Goal: Task Accomplishment & Management: Manage account settings

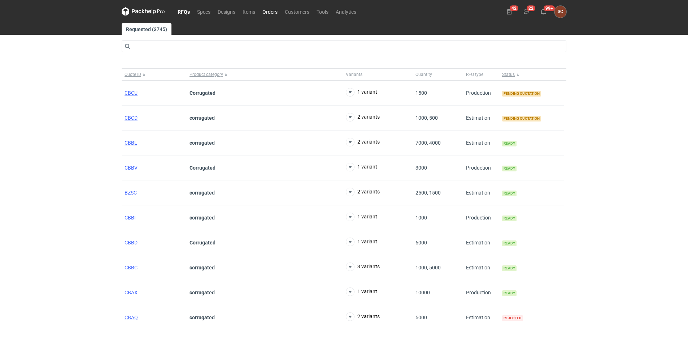
click at [274, 8] on link "Orders" at bounding box center [270, 11] width 22 height 9
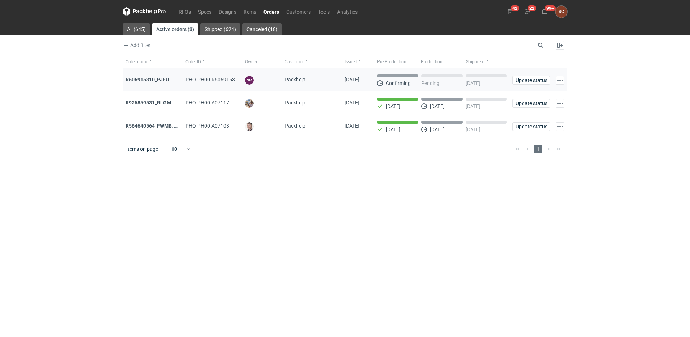
click at [153, 79] on strong "R606915310_PJEU" at bounding box center [147, 80] width 43 height 6
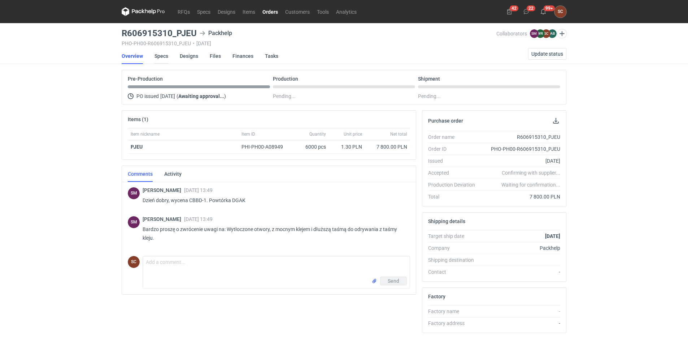
click at [164, 56] on link "Specs" at bounding box center [162, 56] width 14 height 16
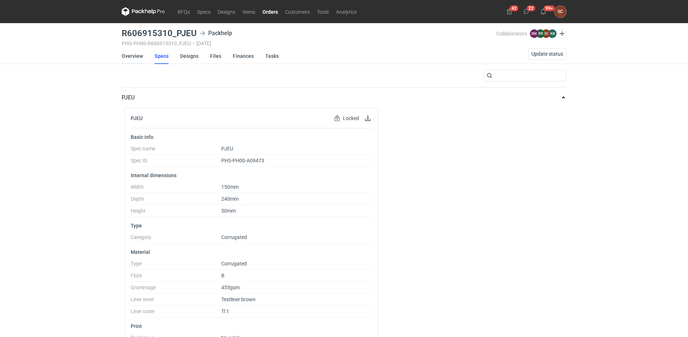
click at [139, 54] on link "Overview" at bounding box center [132, 56] width 21 height 16
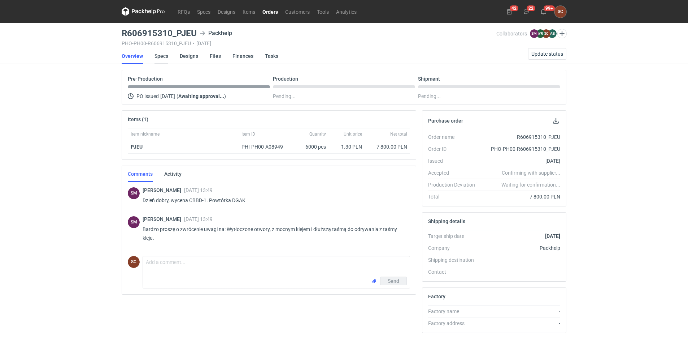
click at [162, 56] on link "Specs" at bounding box center [162, 56] width 14 height 16
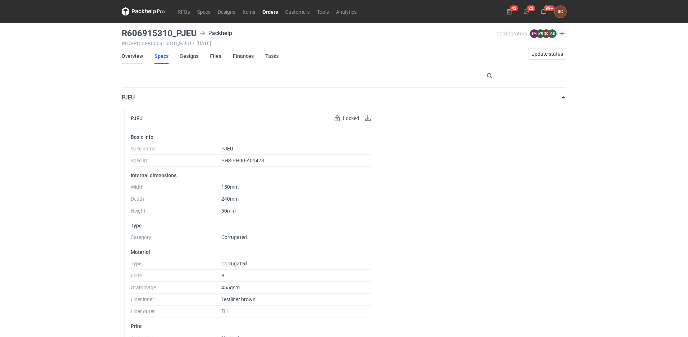
click at [135, 56] on link "Overview" at bounding box center [132, 56] width 21 height 16
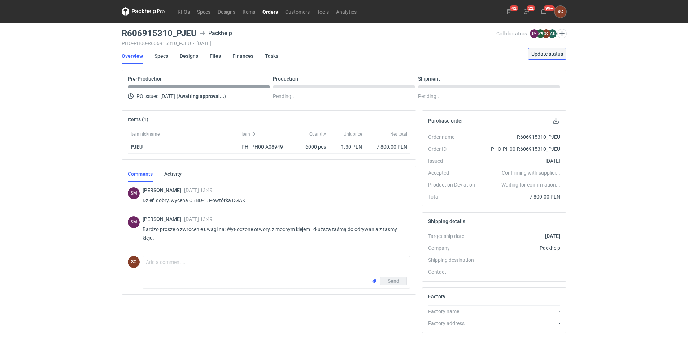
click at [536, 50] on button "Update status" at bounding box center [547, 54] width 38 height 12
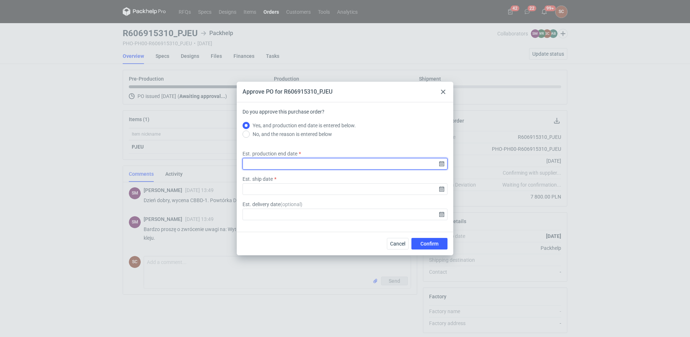
click at [441, 163] on input "Est. production end date" at bounding box center [345, 164] width 205 height 12
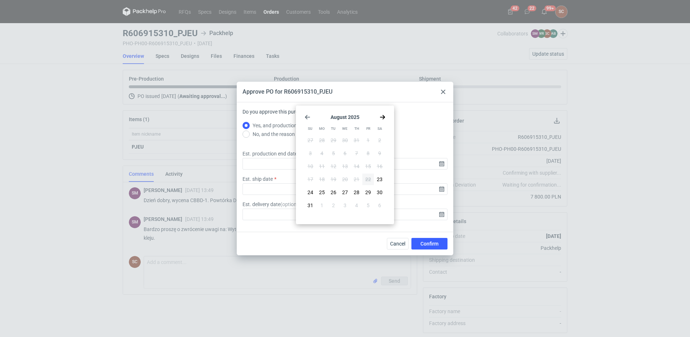
click at [385, 117] on use "Go forward 1 month" at bounding box center [382, 117] width 5 height 4
click at [336, 148] on button "9" at bounding box center [334, 153] width 12 height 12
type input "2025-09-09"
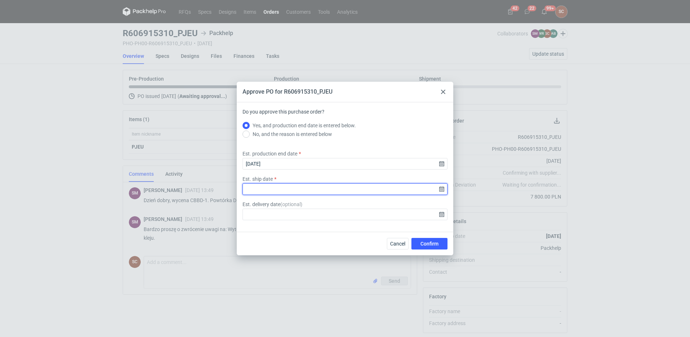
click at [442, 187] on input "Est. ship date" at bounding box center [345, 189] width 205 height 12
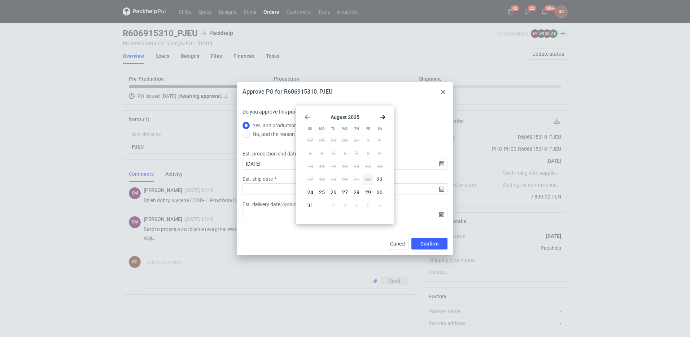
click at [381, 118] on icon "Go forward 1 month" at bounding box center [383, 117] width 6 height 6
click at [336, 151] on button "9" at bounding box center [334, 153] width 12 height 12
type input "2025-09-09"
click at [423, 242] on span "Confirm" at bounding box center [430, 243] width 18 height 5
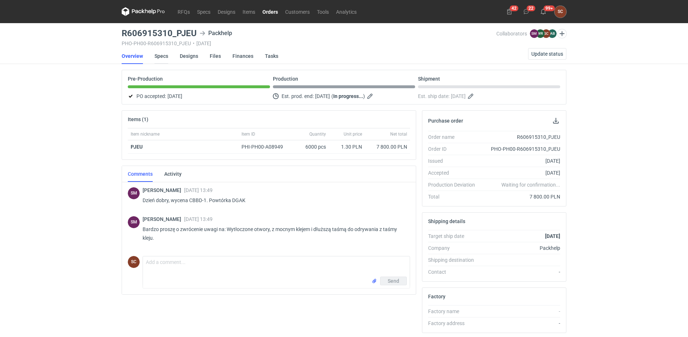
click at [156, 55] on link "Specs" at bounding box center [162, 56] width 14 height 16
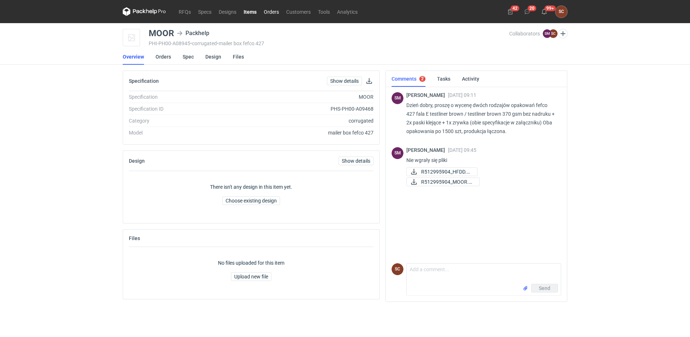
click at [271, 13] on link "Orders" at bounding box center [271, 11] width 22 height 9
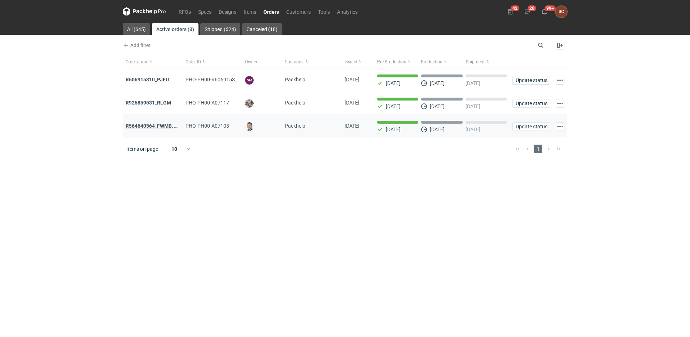
click at [166, 125] on strong "R564640564_FWMB, FMPD, MNLB" at bounding box center [165, 126] width 78 height 6
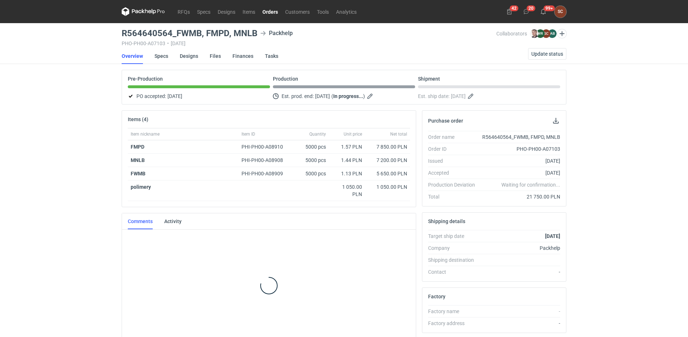
scroll to position [6, 0]
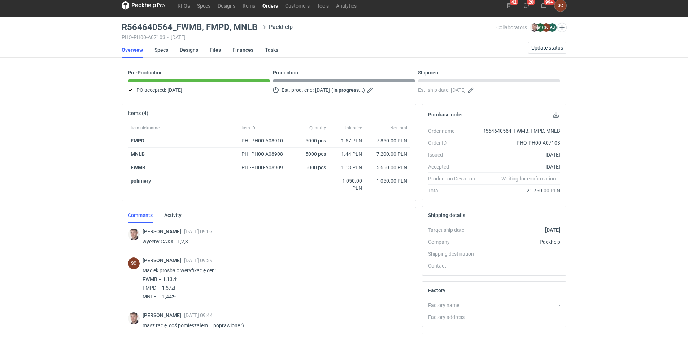
click at [188, 50] on link "Designs" at bounding box center [189, 50] width 18 height 16
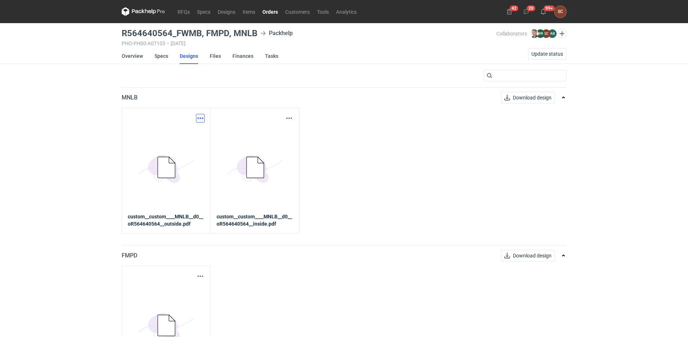
click at [200, 119] on button "button" at bounding box center [200, 118] width 9 height 9
click at [185, 132] on link "Download design part" at bounding box center [168, 134] width 66 height 12
click at [290, 119] on button "button" at bounding box center [289, 118] width 9 height 9
click at [261, 134] on link "Download design part" at bounding box center [257, 134] width 66 height 12
click at [161, 54] on link "Specs" at bounding box center [162, 56] width 14 height 16
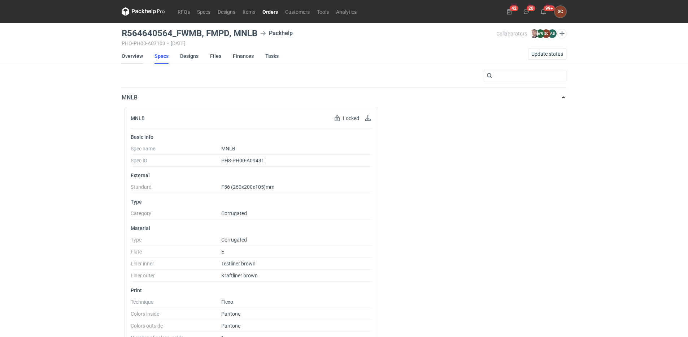
click at [134, 53] on link "Overview" at bounding box center [132, 56] width 21 height 16
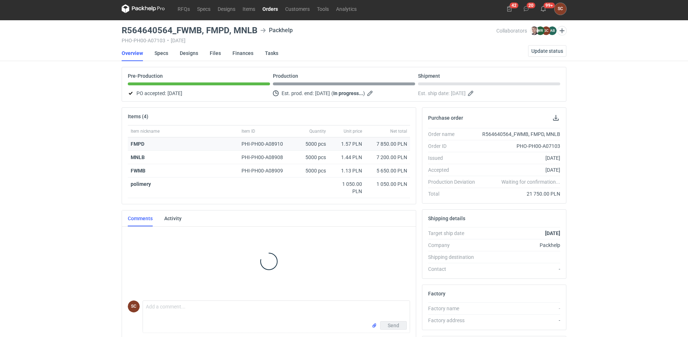
scroll to position [6, 0]
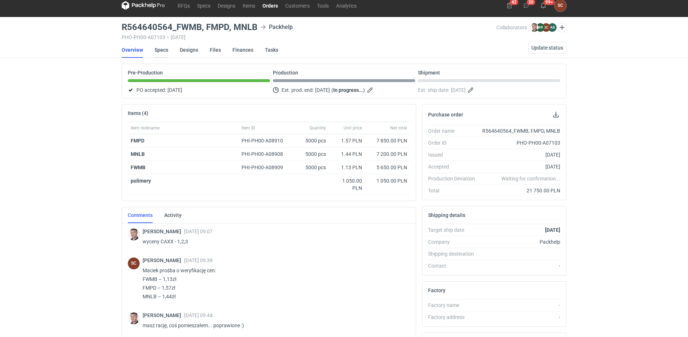
click at [160, 52] on link "Specs" at bounding box center [162, 50] width 14 height 16
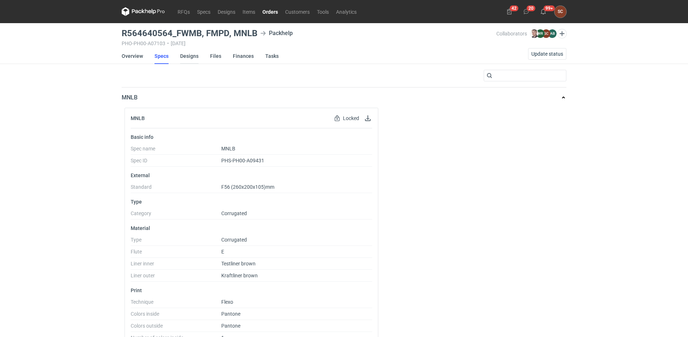
click at [185, 53] on link "Designs" at bounding box center [189, 56] width 18 height 16
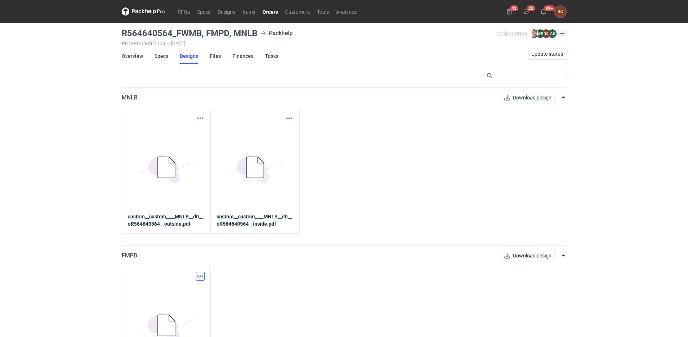
click at [199, 275] on button "button" at bounding box center [200, 276] width 9 height 9
click at [176, 294] on link "Download design part" at bounding box center [168, 292] width 66 height 12
click at [160, 57] on link "Specs" at bounding box center [162, 56] width 14 height 16
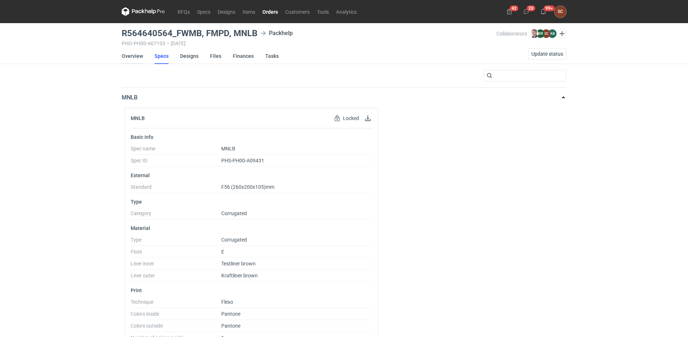
click at [136, 48] on link "Overview" at bounding box center [132, 56] width 21 height 16
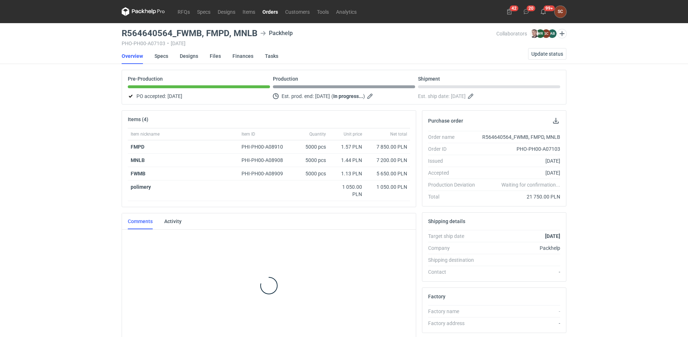
scroll to position [6, 0]
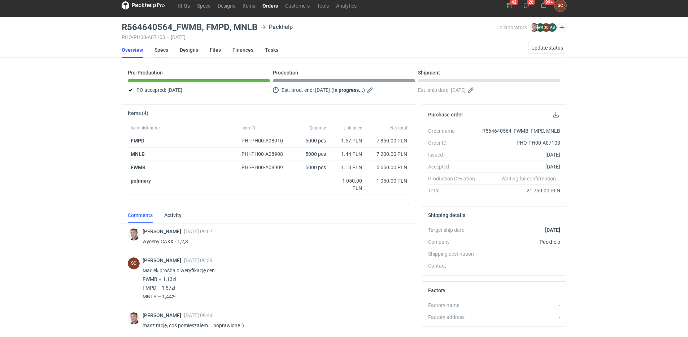
click at [163, 49] on link "Specs" at bounding box center [162, 50] width 14 height 16
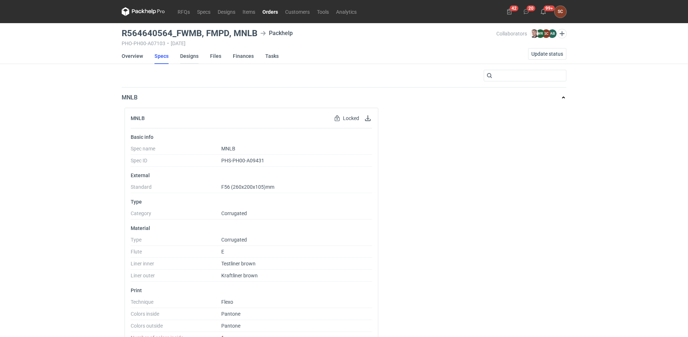
click at [192, 58] on link "Designs" at bounding box center [189, 56] width 18 height 16
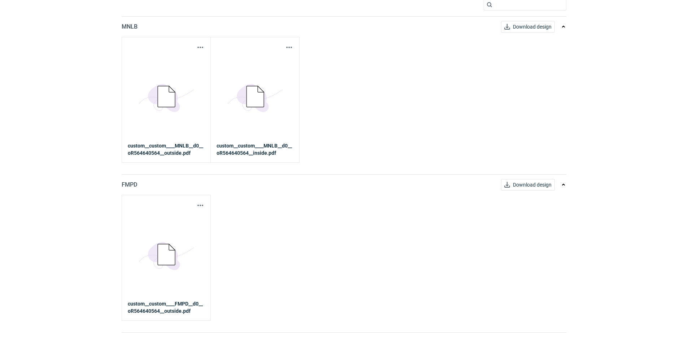
scroll to position [212, 0]
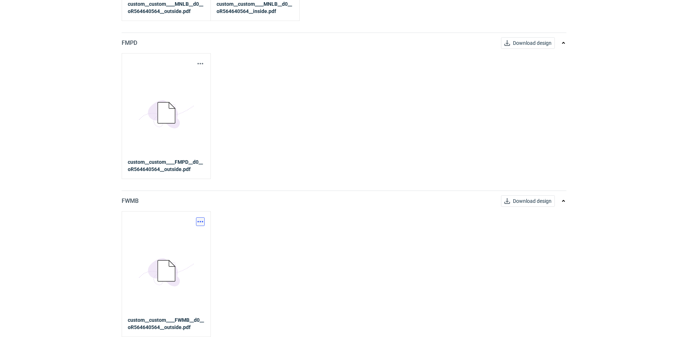
click at [200, 222] on button "button" at bounding box center [200, 221] width 9 height 9
click at [184, 237] on link "Download design part" at bounding box center [168, 237] width 66 height 12
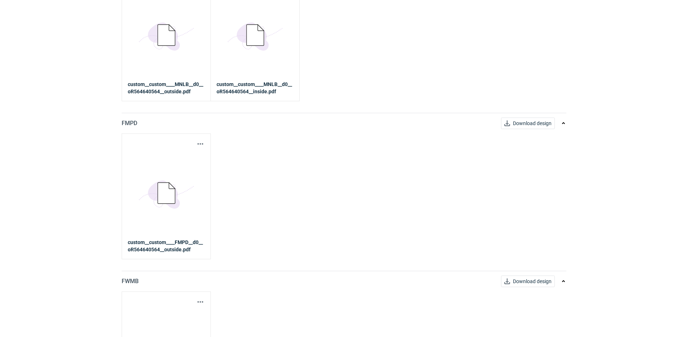
scroll to position [0, 0]
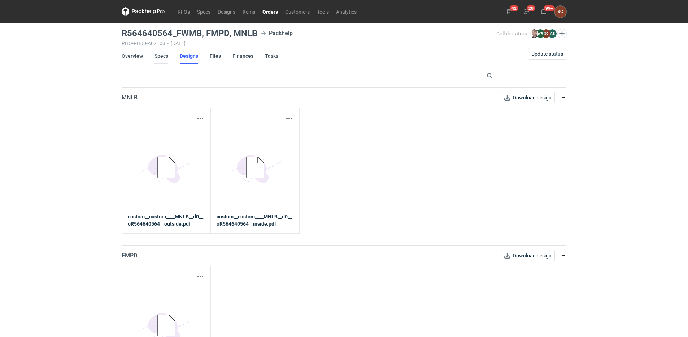
click at [162, 55] on link "Specs" at bounding box center [162, 56] width 14 height 16
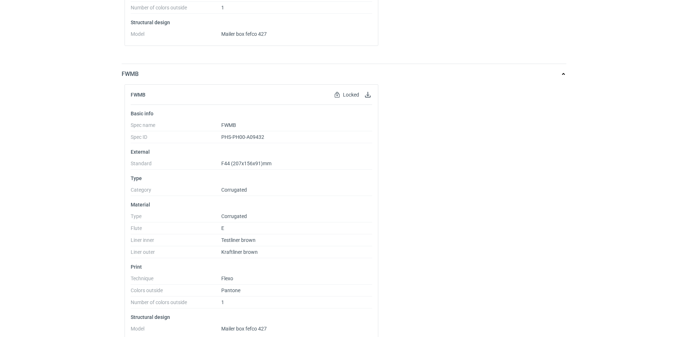
scroll to position [646, 0]
